Goal: Information Seeking & Learning: Learn about a topic

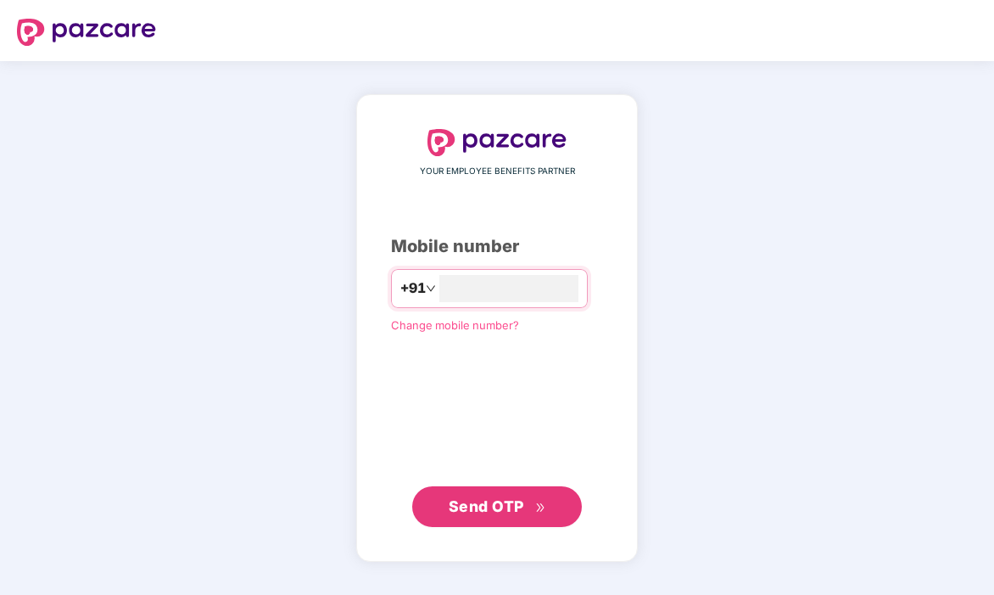
type input "**********"
click at [545, 502] on icon "double-right" at bounding box center [540, 507] width 11 height 11
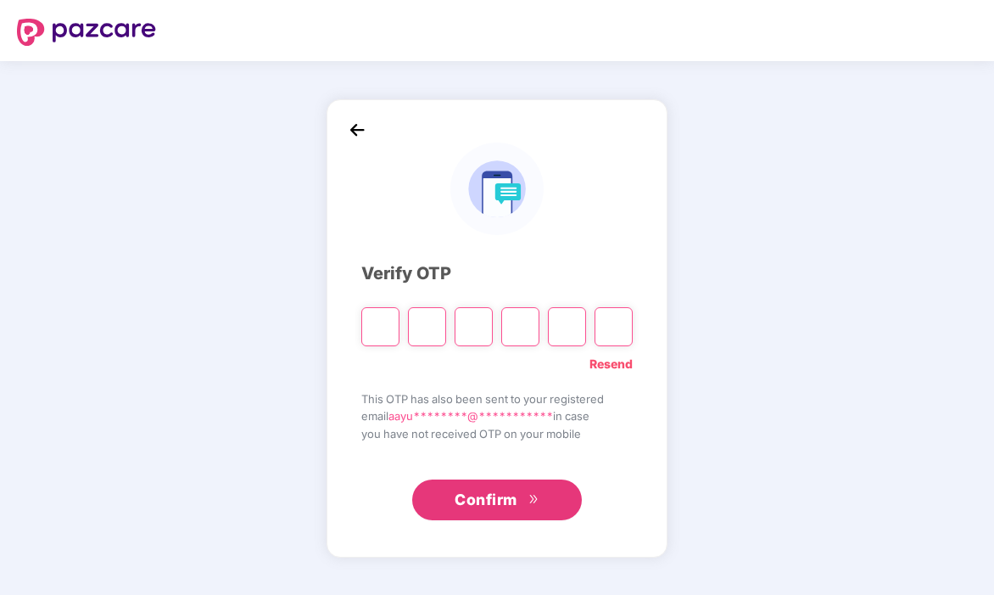
type input "*"
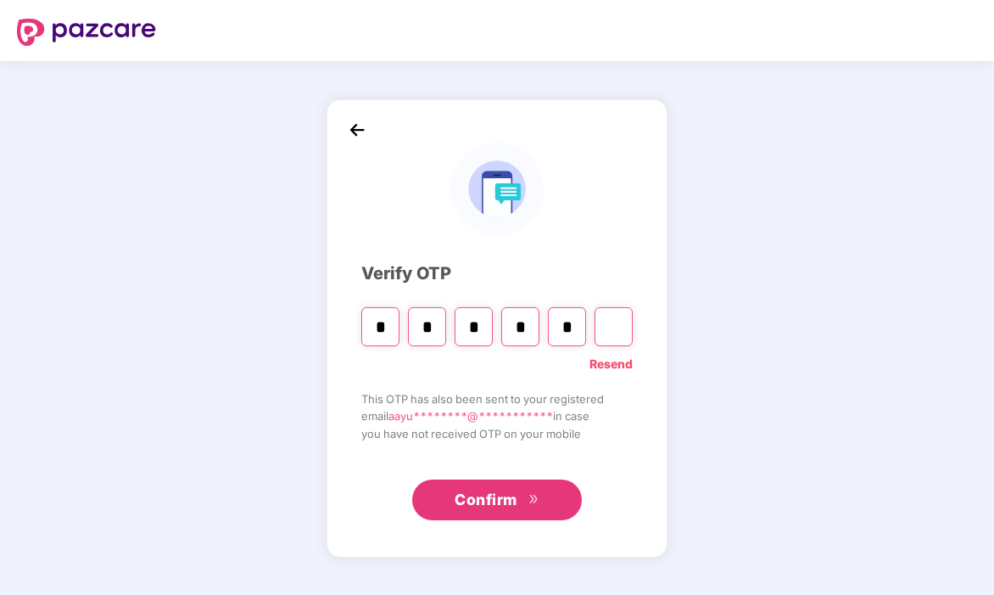
type input "*"
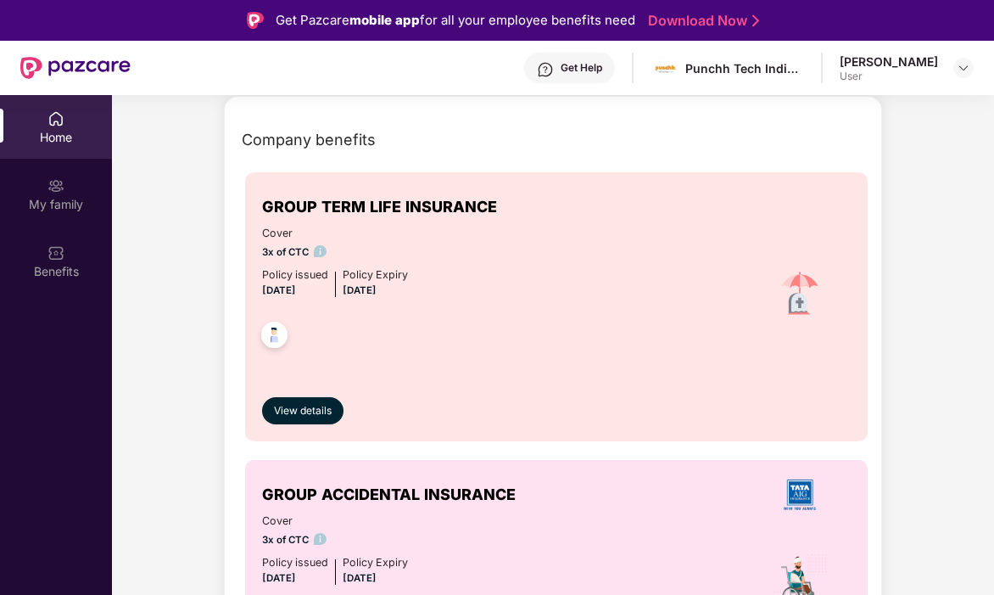
scroll to position [78, 0]
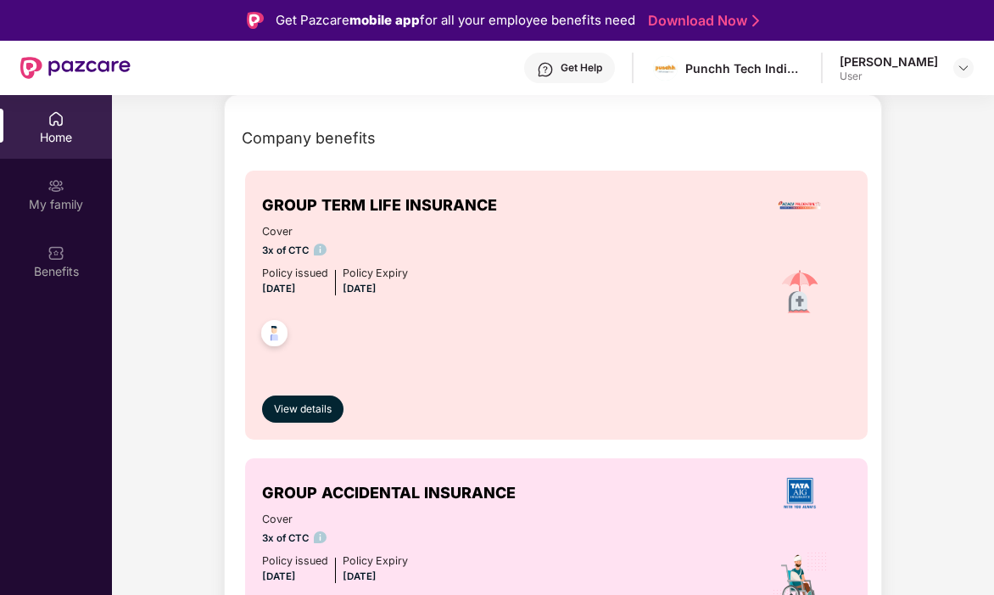
click at [288, 392] on div "View details" at bounding box center [556, 394] width 589 height 57
click at [288, 402] on span "View details" at bounding box center [303, 409] width 58 height 16
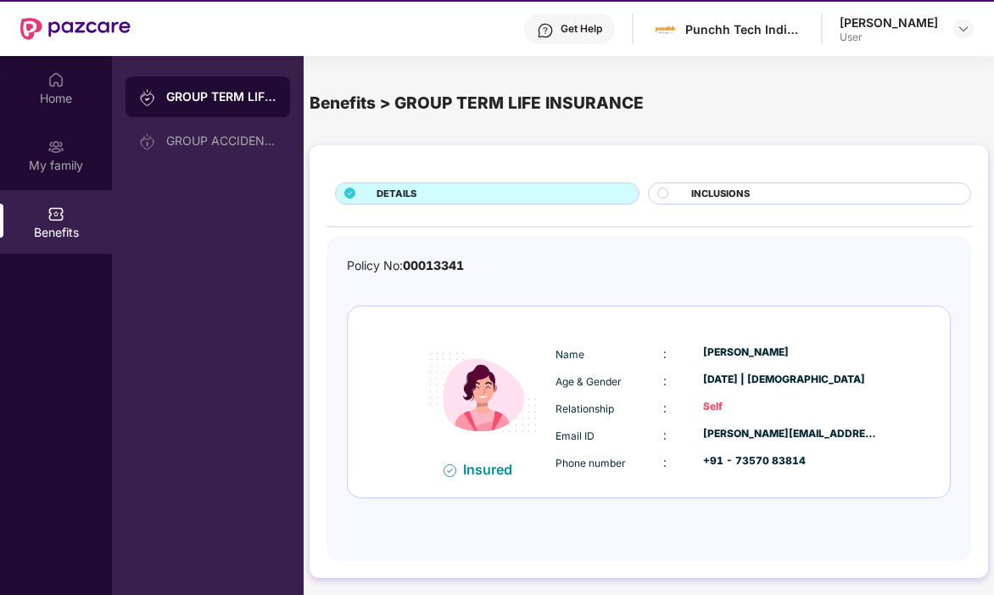
scroll to position [40, 0]
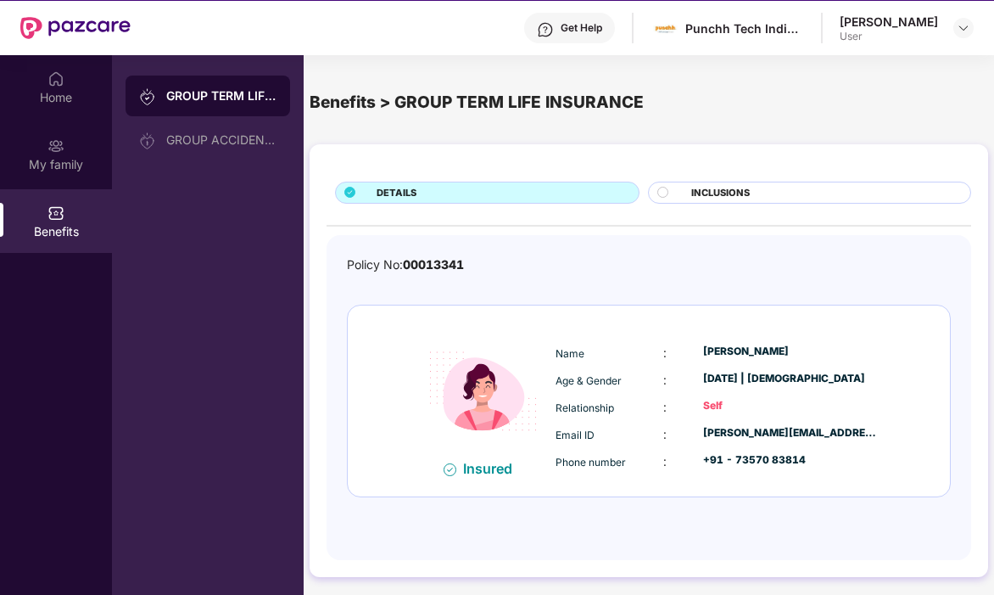
click at [675, 188] on div at bounding box center [669, 194] width 25 height 15
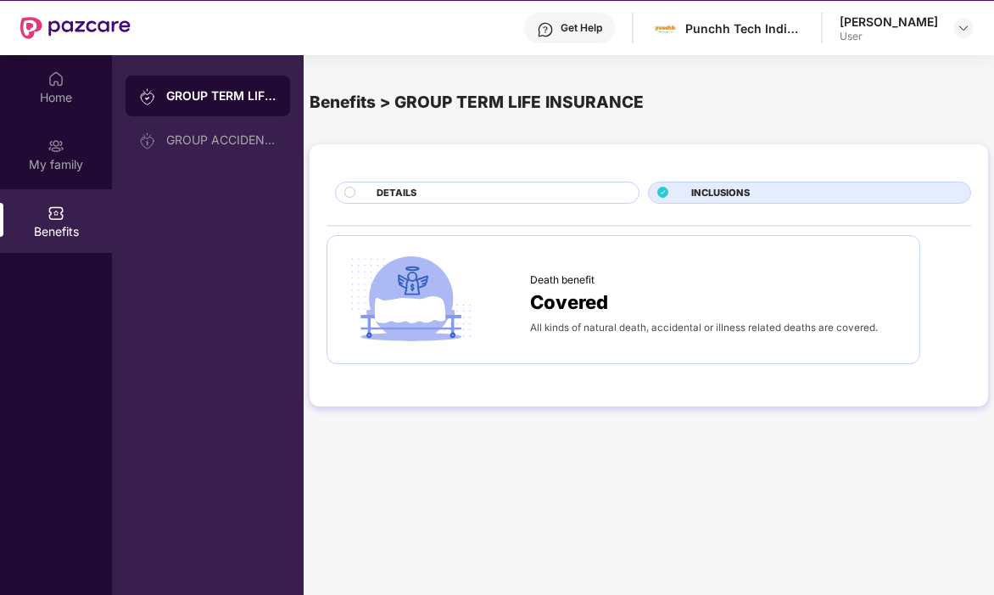
scroll to position [58, 0]
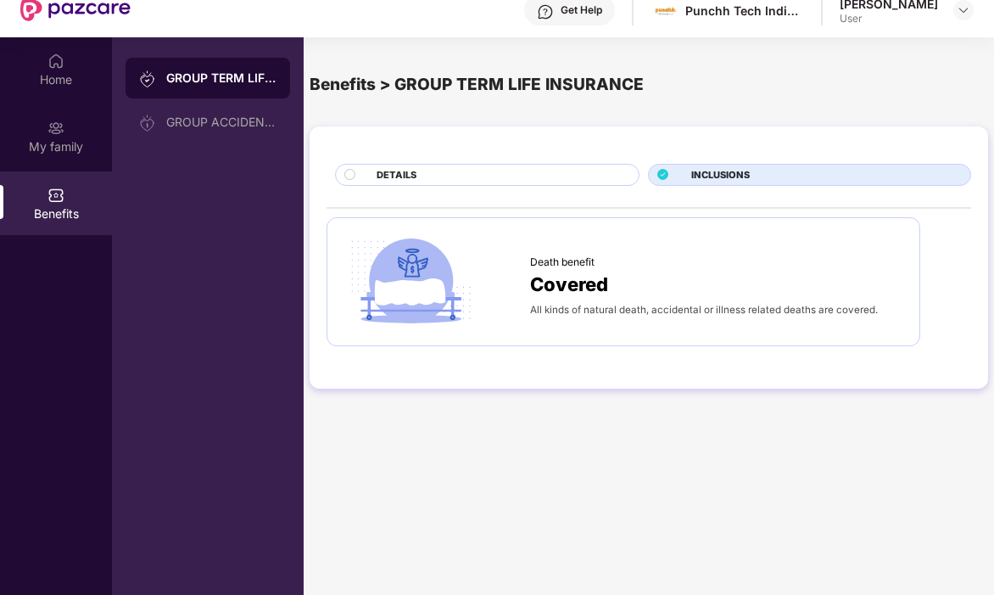
click at [640, 296] on div "Covered" at bounding box center [716, 285] width 372 height 30
click at [531, 176] on div "DETAILS" at bounding box center [499, 176] width 262 height 17
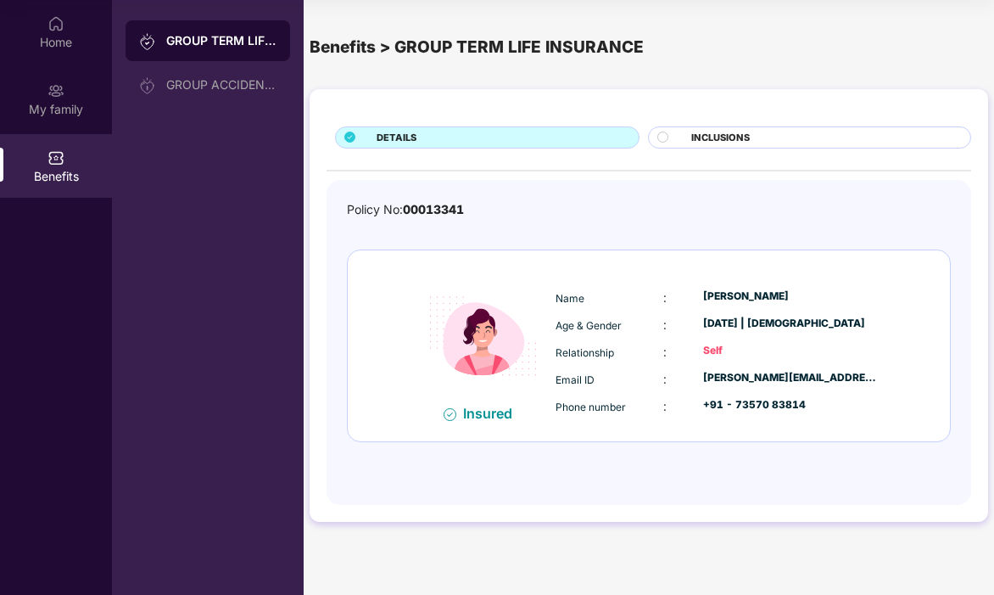
scroll to position [95, 0]
click at [193, 93] on div "GROUP ACCIDENTAL INSURANCE" at bounding box center [208, 84] width 165 height 41
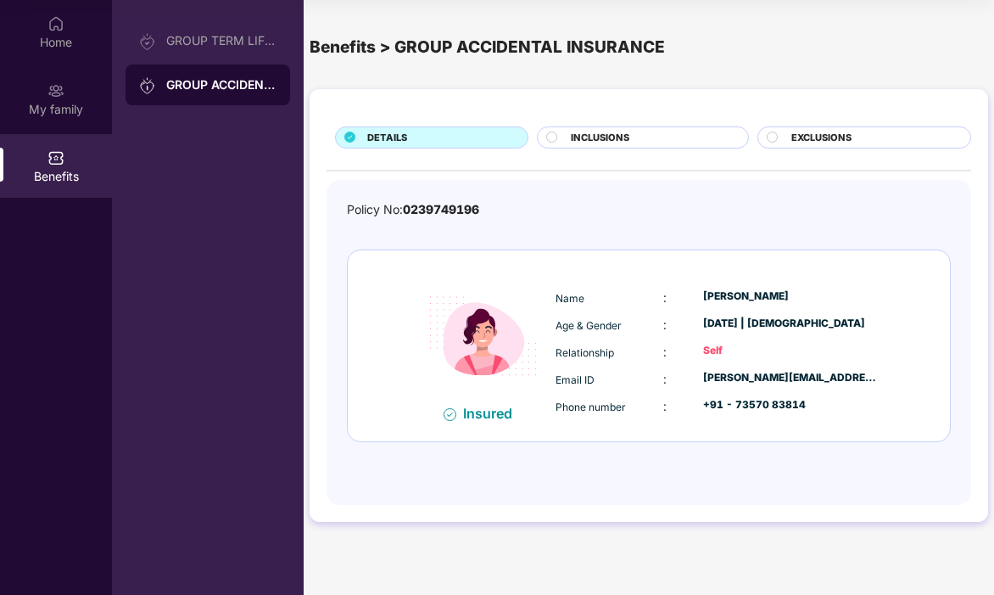
click at [547, 133] on icon at bounding box center [551, 136] width 11 height 11
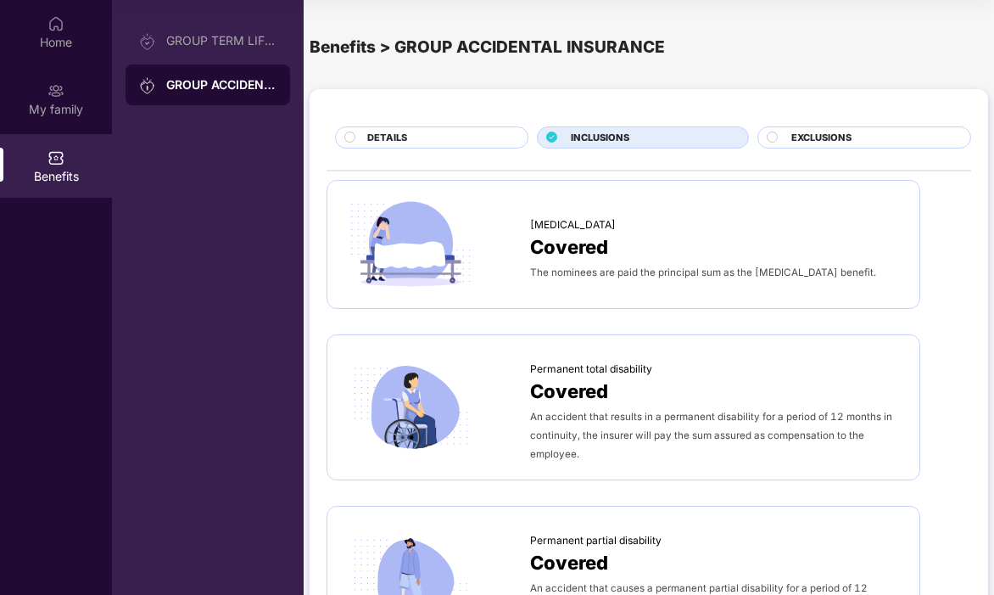
click at [464, 139] on div "DETAILS" at bounding box center [439, 139] width 160 height 17
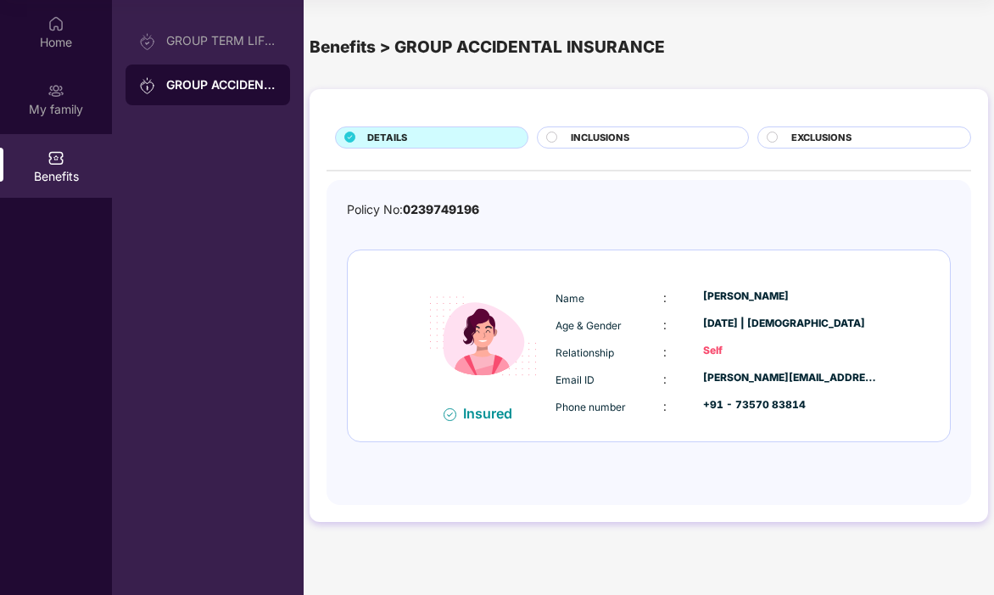
click at [626, 137] on span "INCLUSIONS" at bounding box center [600, 138] width 59 height 14
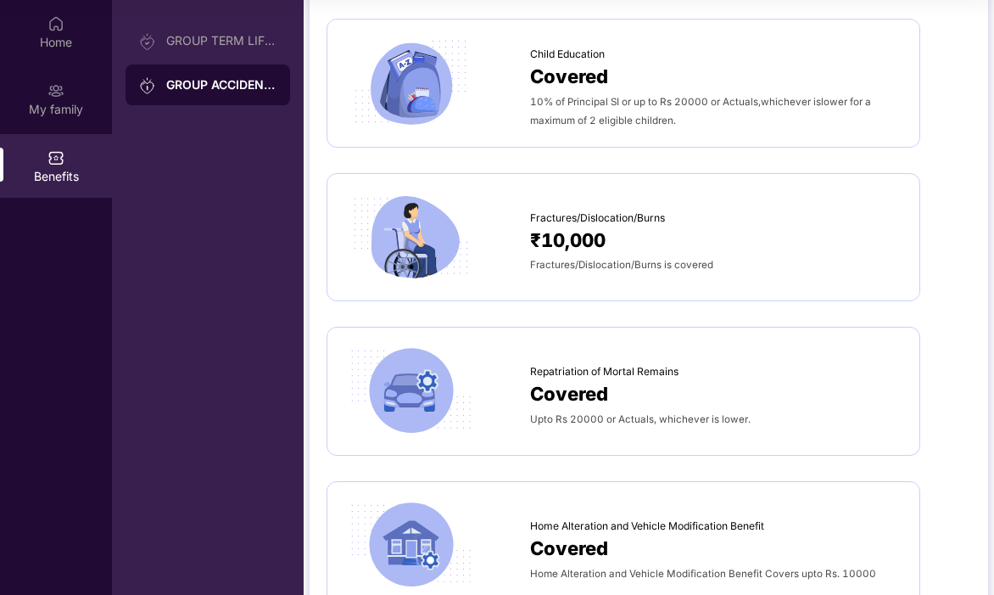
scroll to position [813, 0]
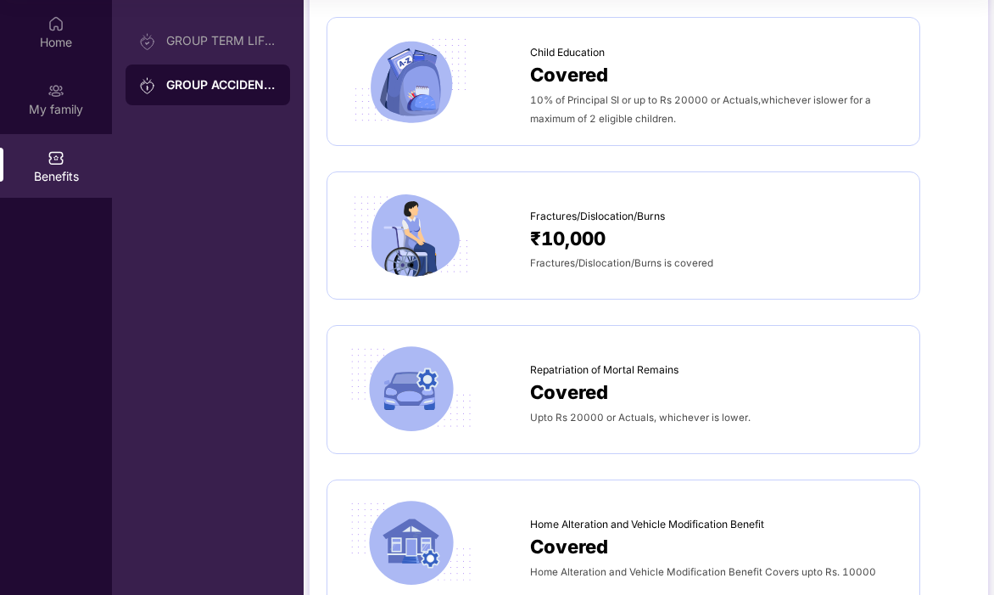
click at [673, 240] on div "₹10,000" at bounding box center [716, 239] width 372 height 30
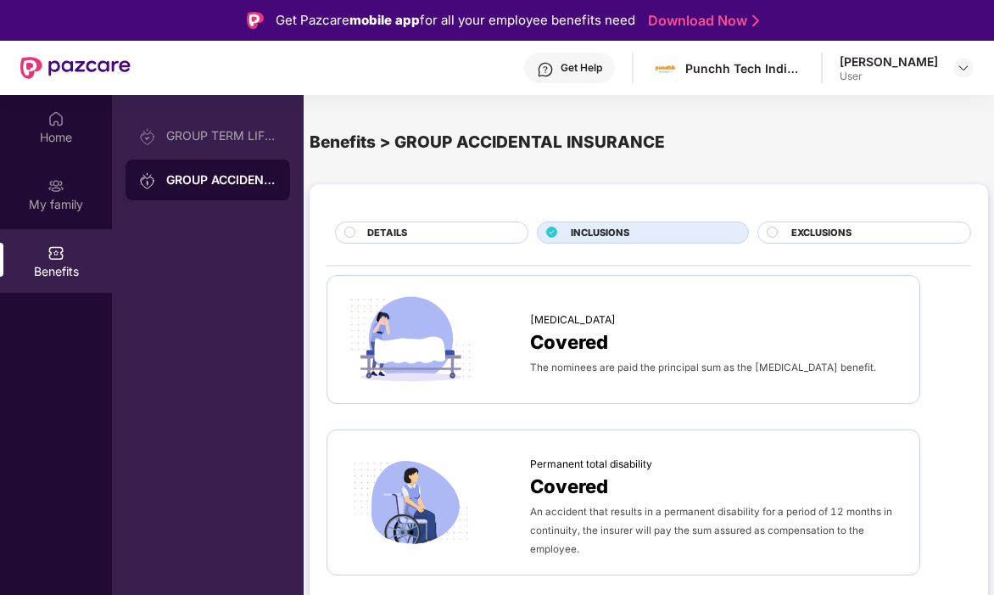
scroll to position [0, 0]
click at [779, 236] on div at bounding box center [775, 233] width 16 height 15
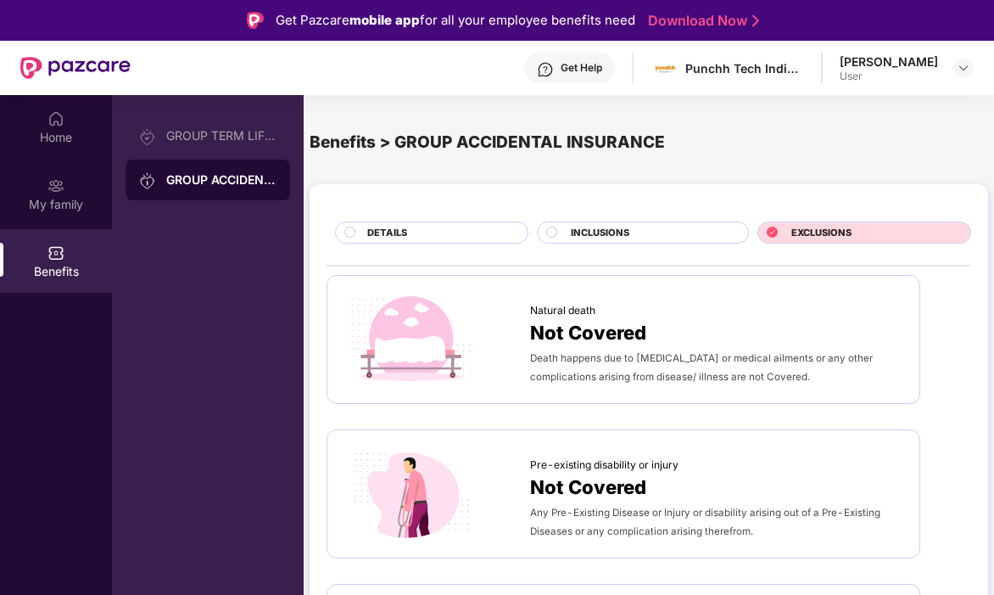
click at [683, 231] on div "INCLUSIONS" at bounding box center [650, 234] width 177 height 17
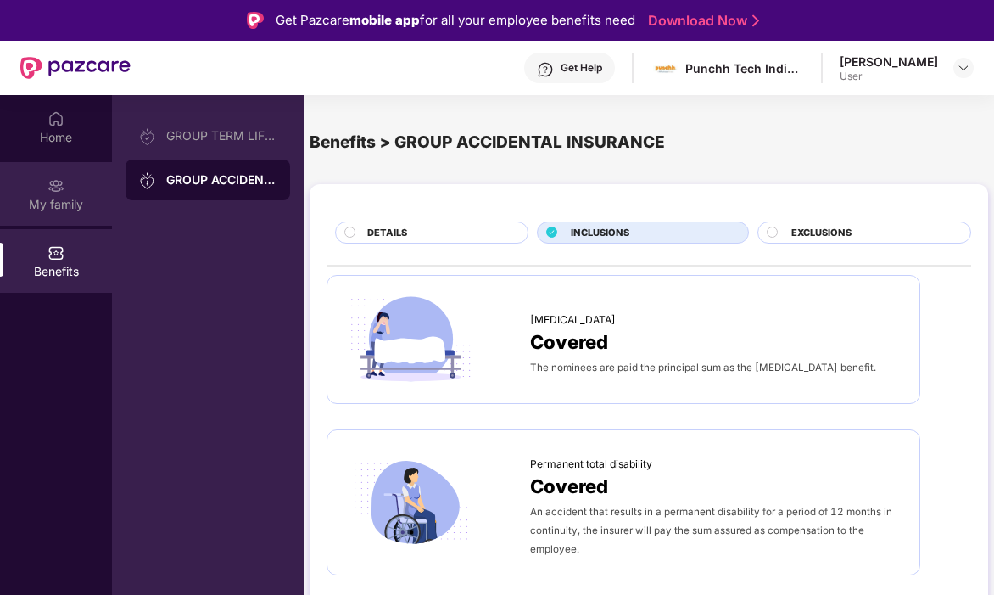
click at [53, 196] on div "My family" at bounding box center [56, 204] width 112 height 17
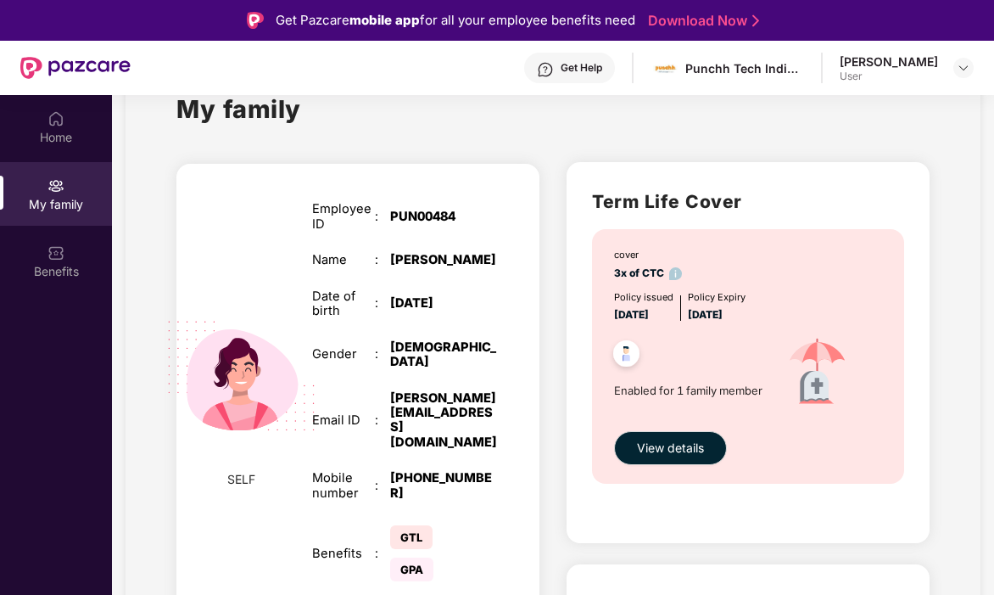
scroll to position [51, 0]
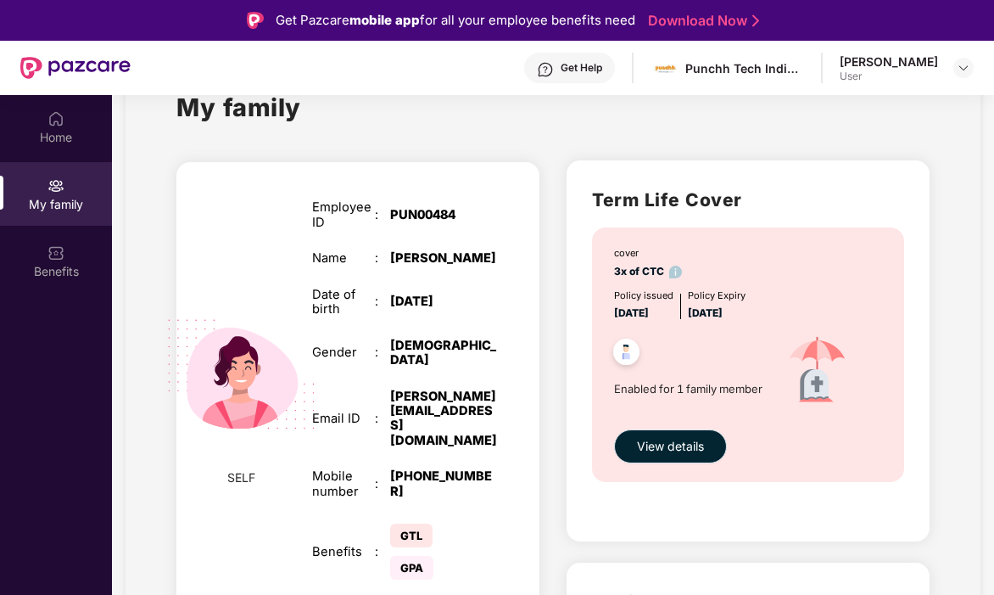
click at [702, 455] on button "View details" at bounding box center [670, 446] width 113 height 34
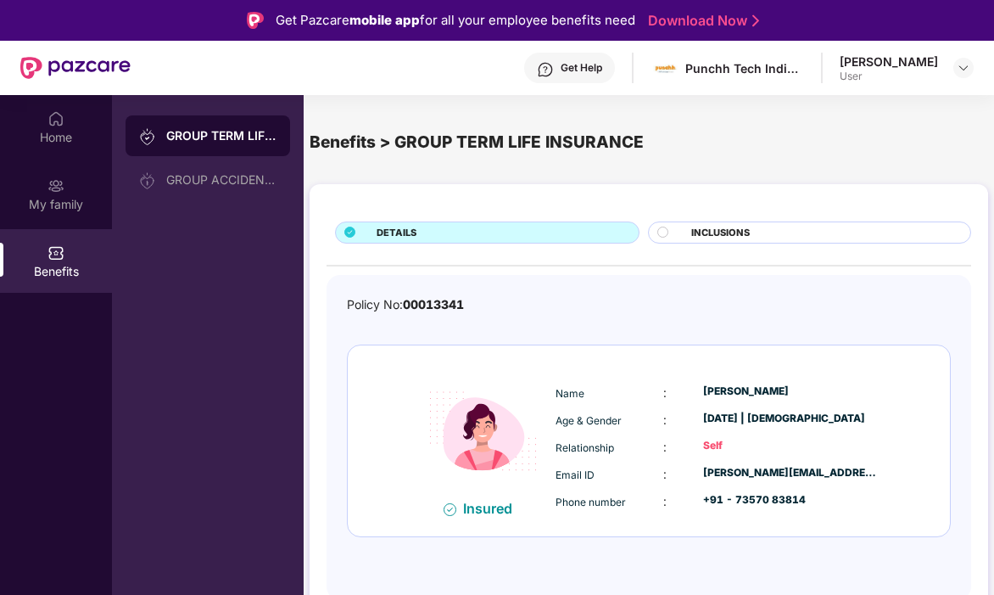
scroll to position [15, 0]
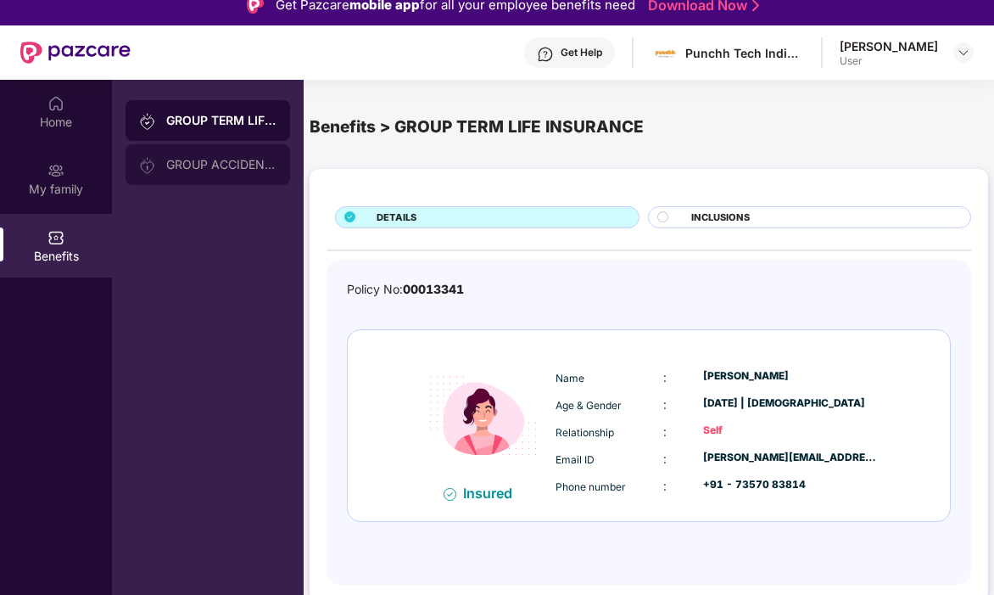
click at [204, 157] on div "GROUP ACCIDENTAL INSURANCE" at bounding box center [208, 164] width 165 height 41
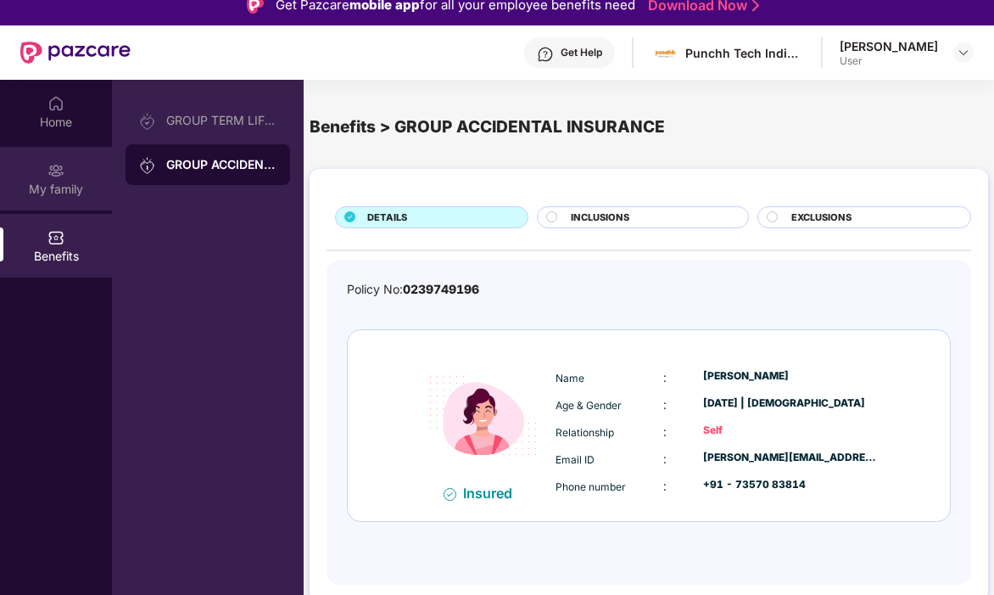
click at [36, 190] on div "My family" at bounding box center [56, 189] width 112 height 17
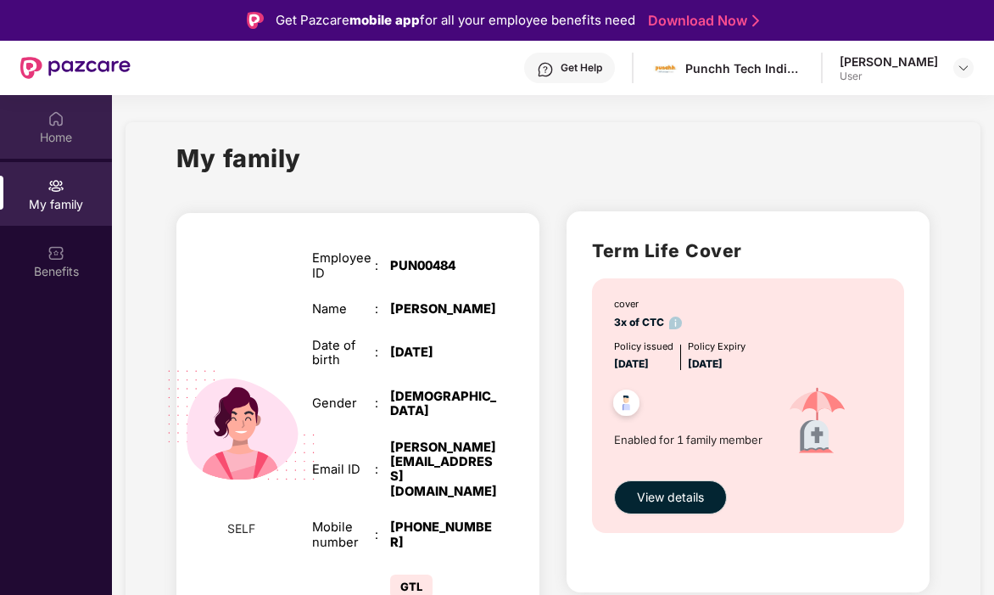
click at [69, 135] on div "Home" at bounding box center [56, 137] width 112 height 17
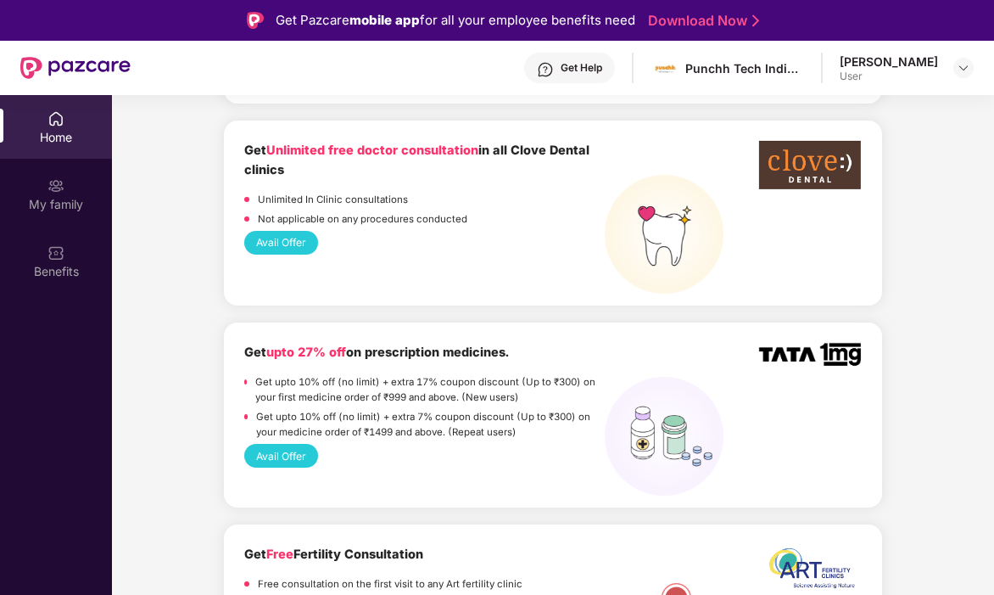
scroll to position [2052, 0]
drag, startPoint x: 351, startPoint y: 358, endPoint x: 475, endPoint y: 357, distance: 123.8
click at [475, 373] on p "Get upto 10% off (no limit) + extra 17% coupon discount (Up to ₹300) on your fi…" at bounding box center [429, 388] width 349 height 31
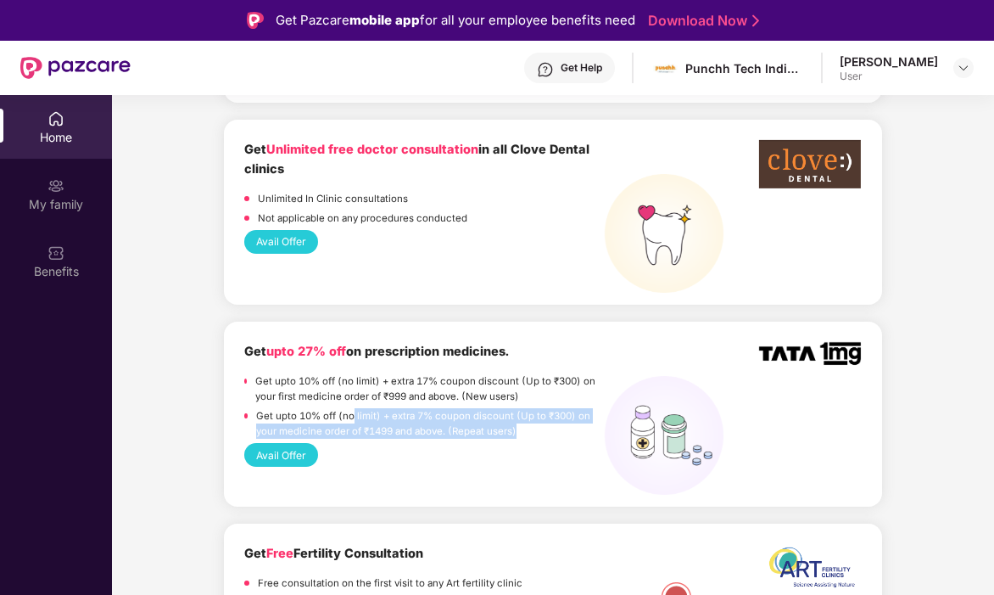
drag, startPoint x: 353, startPoint y: 380, endPoint x: 543, endPoint y: 391, distance: 190.3
click at [543, 408] on p "Get upto 10% off (no limit) + extra 7% coupon discount (Up to ₹300) on your med…" at bounding box center [430, 423] width 349 height 31
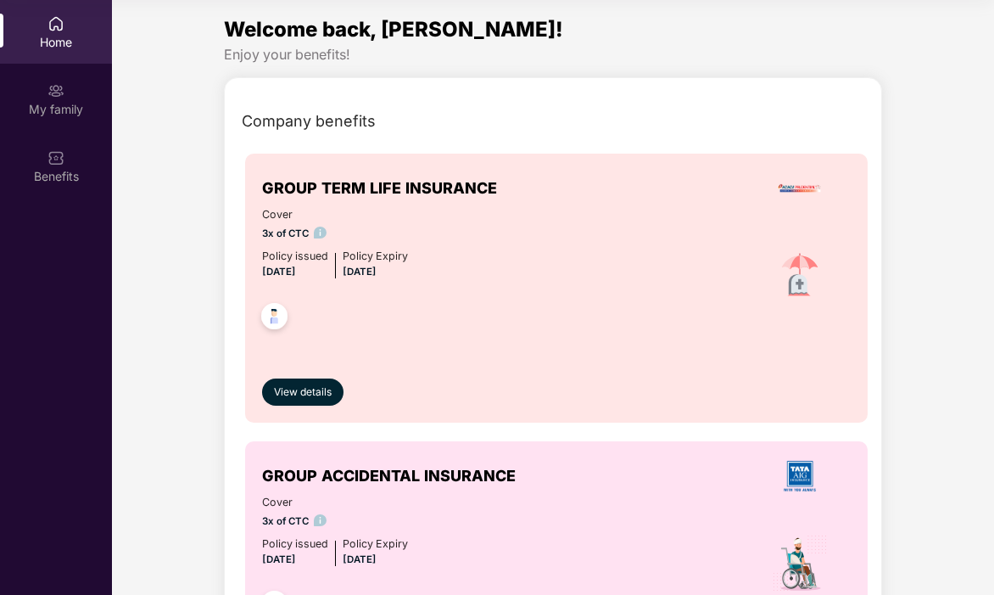
scroll to position [0, 0]
